Goal: Find specific page/section: Find specific page/section

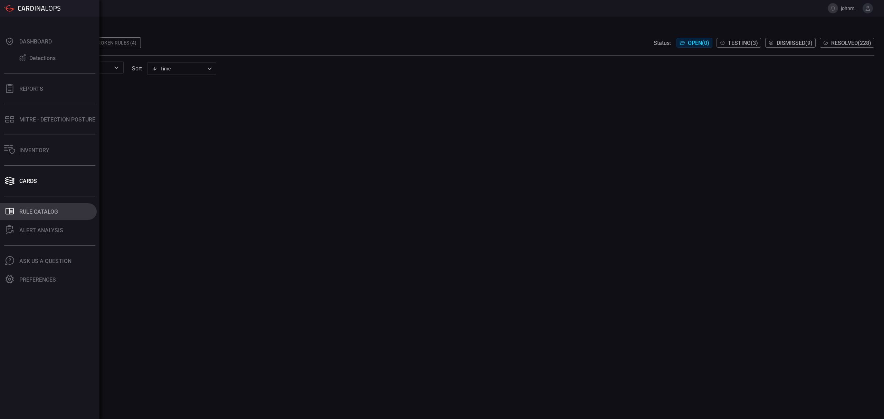
click at [21, 215] on button ".st0_rule_catalog_icon{fill: currentColor;} Rule Catalog" at bounding box center [48, 211] width 97 height 17
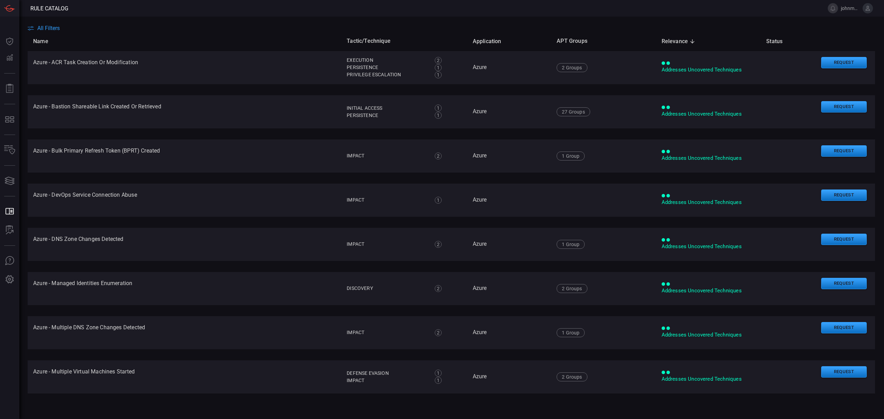
click at [48, 29] on span "All Filters" at bounding box center [48, 28] width 22 height 7
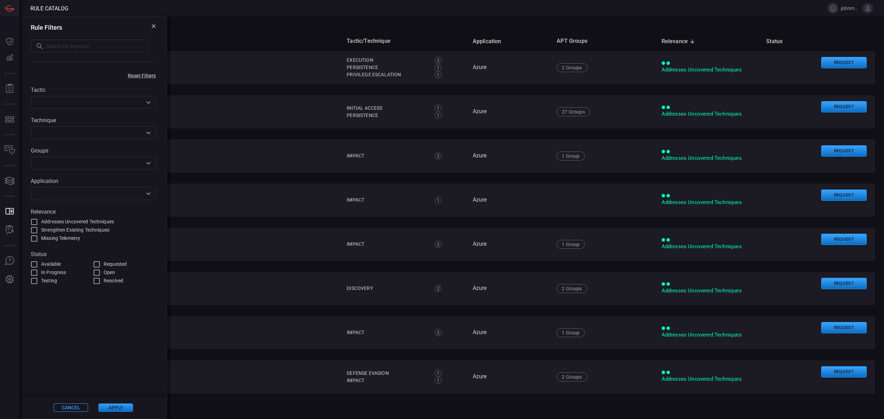
click at [71, 46] on input "text" at bounding box center [98, 46] width 102 height 13
type input "direct"
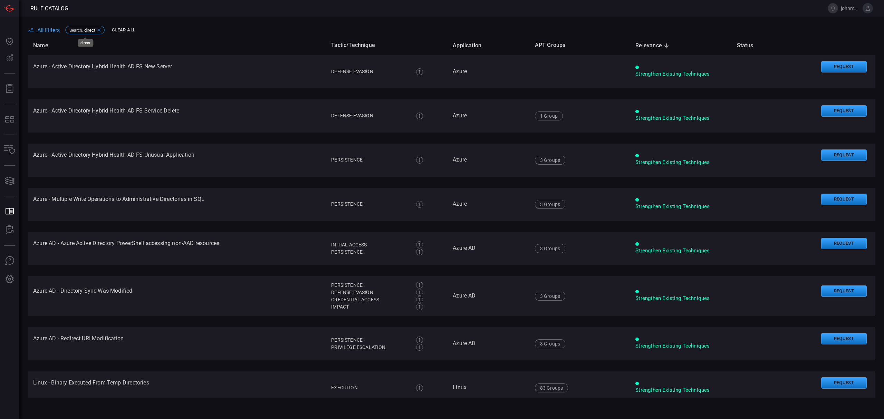
click at [100, 31] on icon at bounding box center [99, 30] width 6 height 6
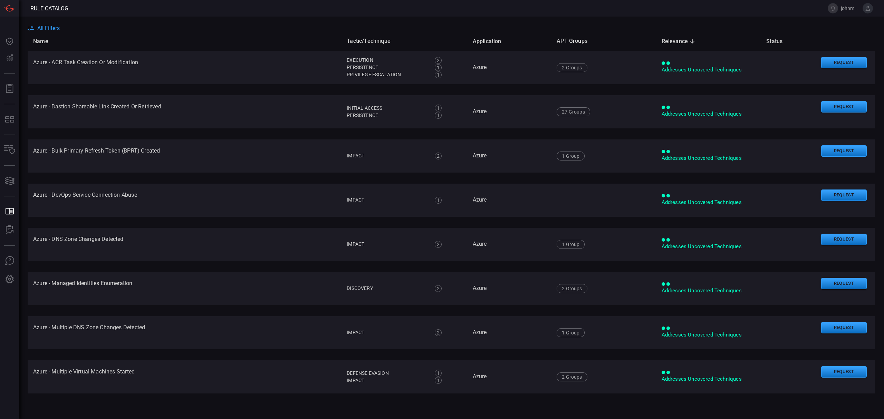
click at [49, 28] on span "All Filters" at bounding box center [48, 28] width 22 height 7
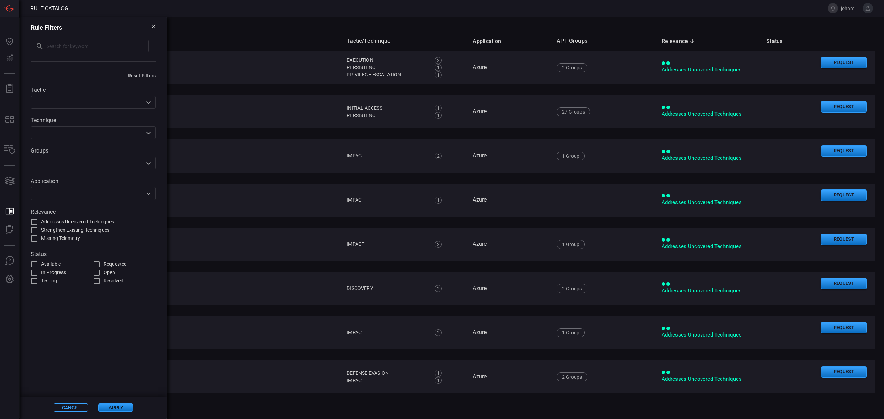
click at [70, 47] on input "text" at bounding box center [98, 46] width 102 height 13
type input "direct send"
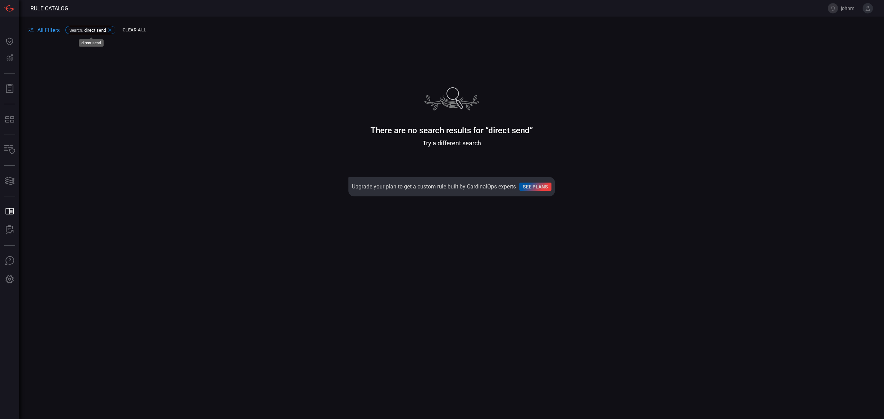
click at [110, 30] on icon at bounding box center [110, 30] width 6 height 6
